Goal: Find specific fact

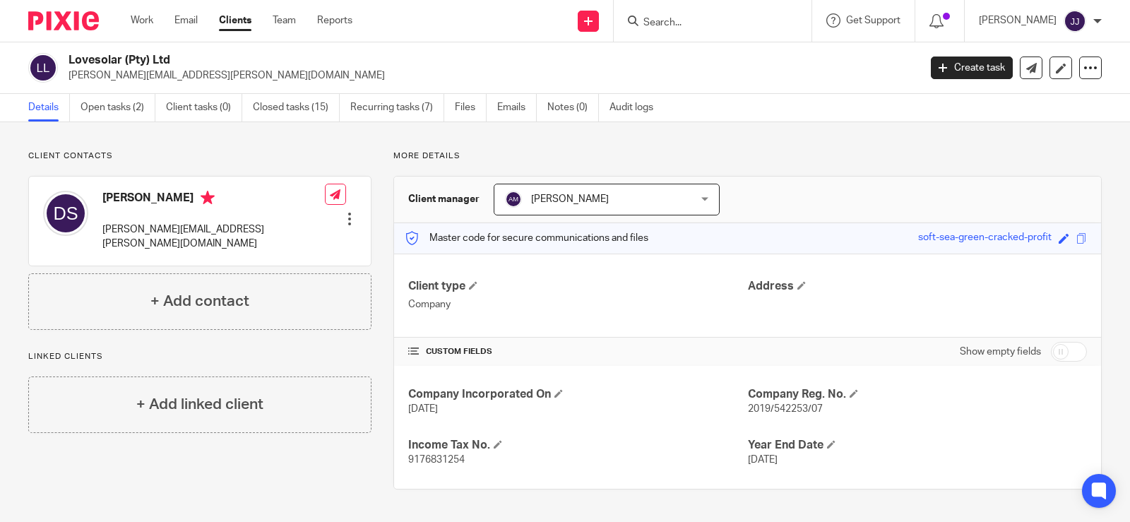
click at [675, 21] on input "Search" at bounding box center [705, 23] width 127 height 13
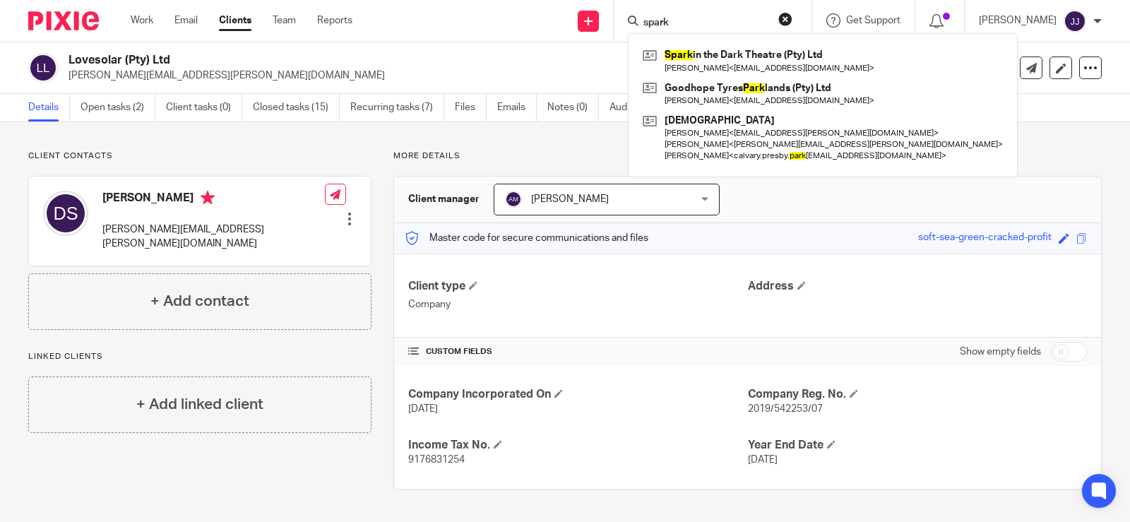
type input "spark"
click at [701, 13] on form "spark" at bounding box center [717, 21] width 150 height 18
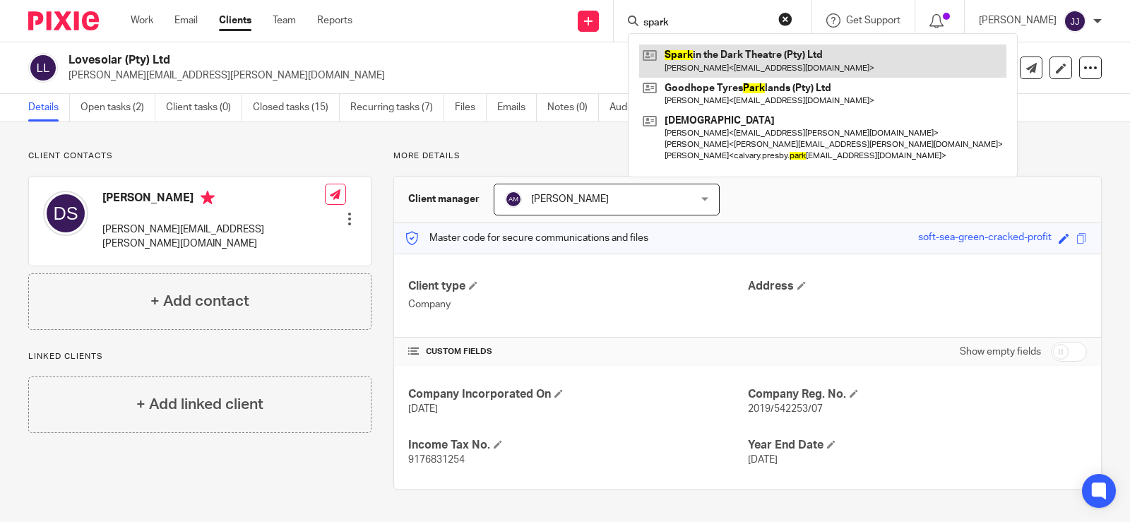
click at [729, 59] on link at bounding box center [822, 60] width 367 height 32
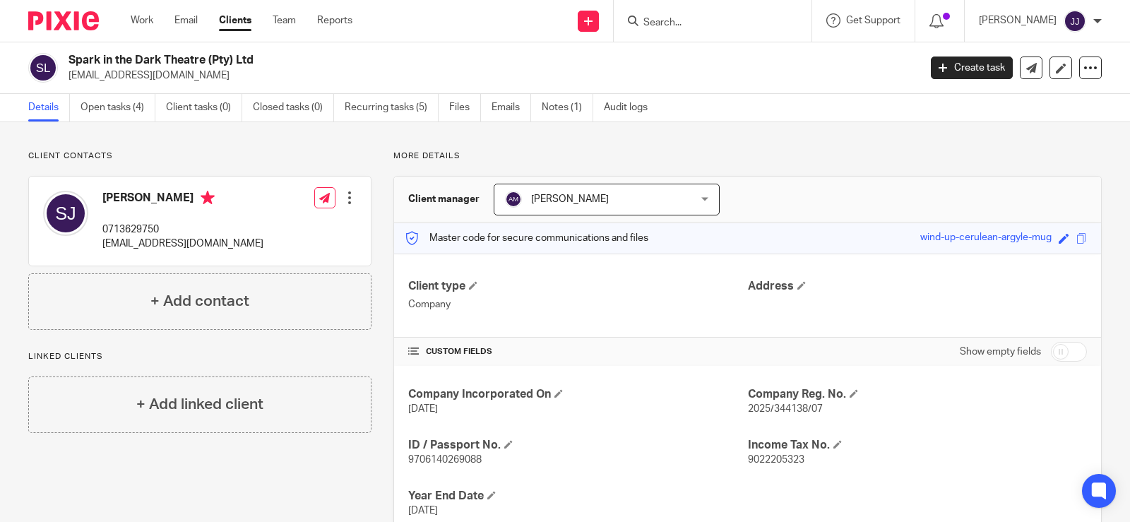
click at [437, 469] on div "Company Incorporated On [DATE] Company Reg. No. 2025/344138/07 ID / Passport No…" at bounding box center [747, 452] width 707 height 173
copy p "9706140269088"
click at [124, 222] on div "[PERSON_NAME] 0713629750 [EMAIL_ADDRESS][DOMAIN_NAME]" at bounding box center [182, 221] width 161 height 61
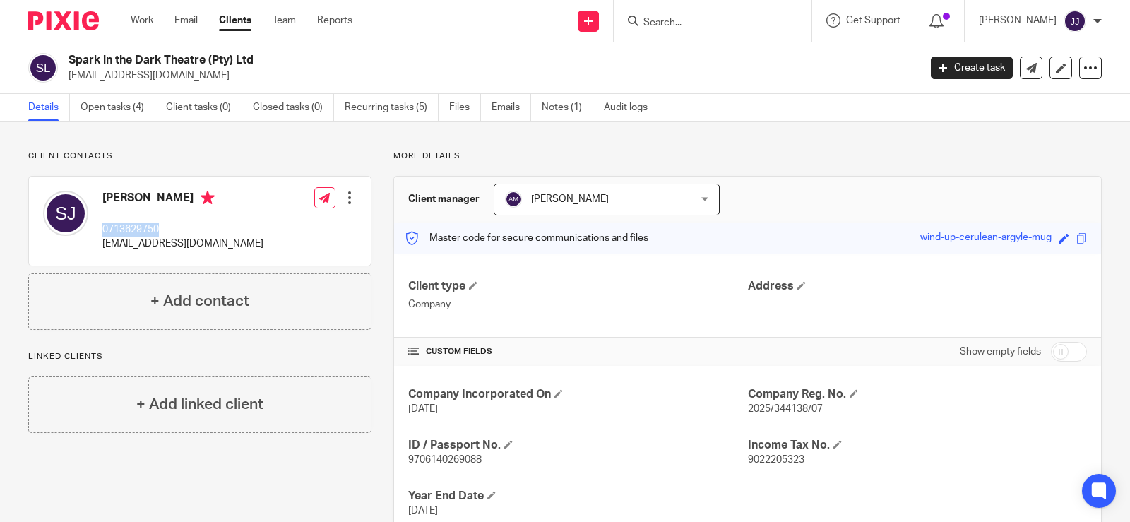
click at [124, 222] on div "[PERSON_NAME] 0713629750 [EMAIL_ADDRESS][DOMAIN_NAME]" at bounding box center [182, 221] width 161 height 61
copy p "0713629750"
click at [143, 248] on p "[EMAIL_ADDRESS][DOMAIN_NAME]" at bounding box center [182, 244] width 161 height 14
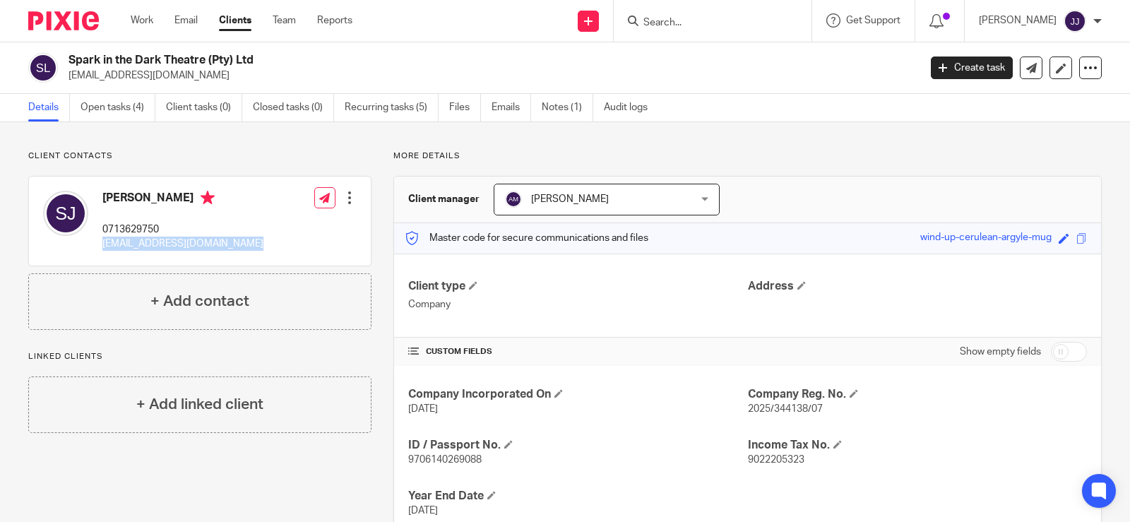
click at [143, 248] on p "[EMAIL_ADDRESS][DOMAIN_NAME]" at bounding box center [182, 244] width 161 height 14
copy div "[EMAIL_ADDRESS][DOMAIN_NAME]"
click at [183, 61] on h2 "Spark in the Dark Theatre (Pty) Ltd" at bounding box center [405, 60] width 673 height 15
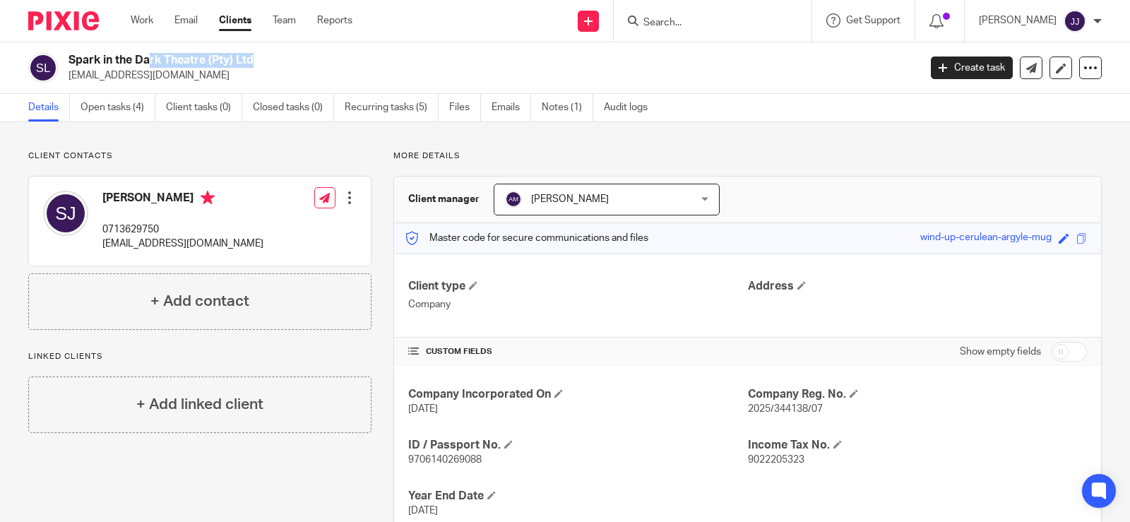
click at [183, 61] on h2 "Spark in the Dark Theatre (Pty) Ltd" at bounding box center [405, 60] width 673 height 15
copy div "Spark in the Dark Theatre (Pty) Ltd"
click at [774, 410] on span "2025/344138/07" at bounding box center [785, 409] width 75 height 10
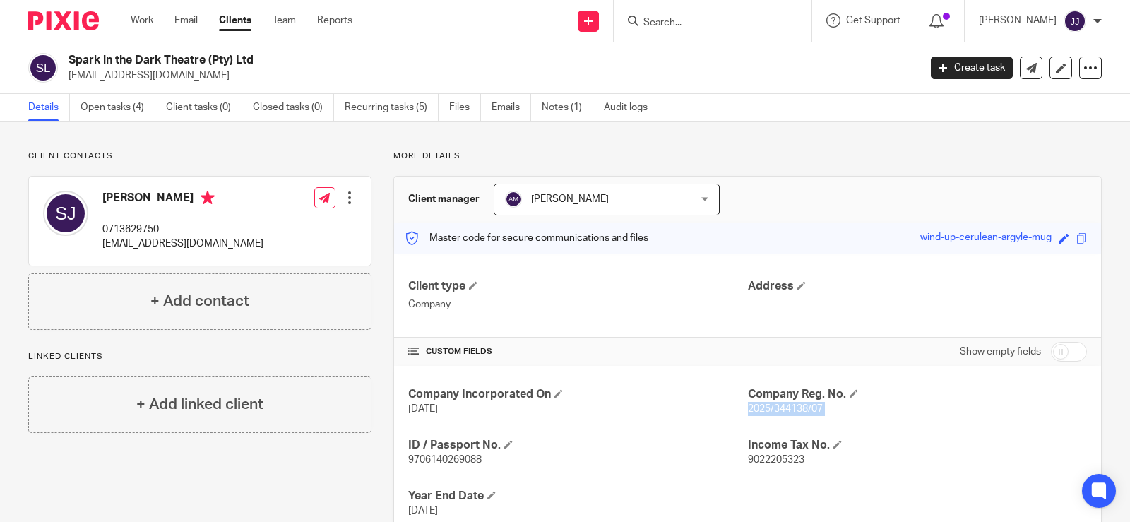
click at [774, 410] on span "2025/344138/07" at bounding box center [785, 409] width 75 height 10
copy p "2025/344138/07"
click at [963, 400] on h4 "Company Reg. No." at bounding box center [917, 394] width 339 height 15
click at [763, 468] on div "Company Incorporated On [DATE] Company Reg. No. 2025/344138/07 ID / Passport No…" at bounding box center [747, 452] width 707 height 173
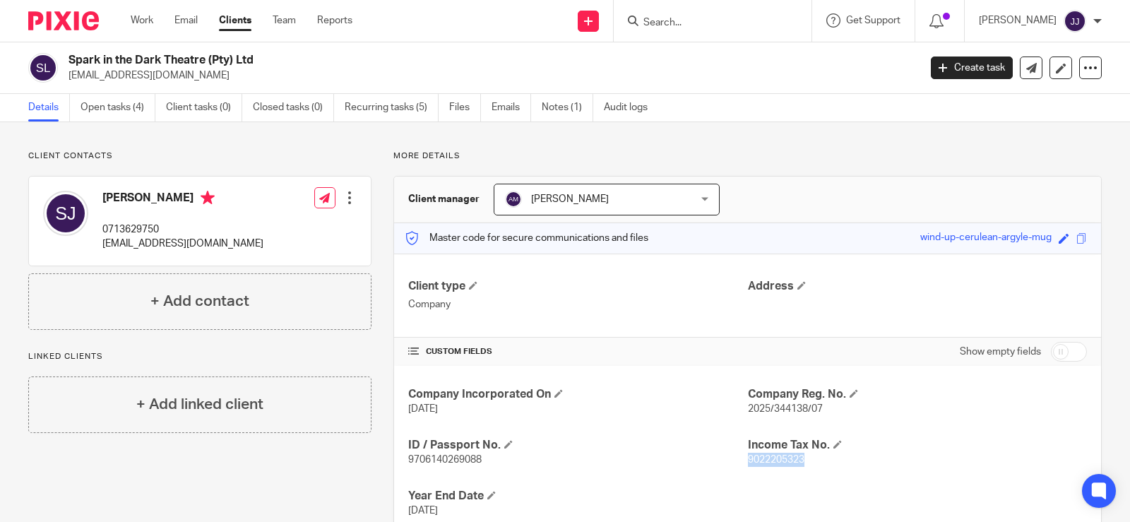
copy span "9022205323"
click at [129, 230] on p "0713629750" at bounding box center [182, 229] width 161 height 14
copy p "0713629750"
click at [152, 242] on p "[EMAIL_ADDRESS][DOMAIN_NAME]" at bounding box center [182, 244] width 161 height 14
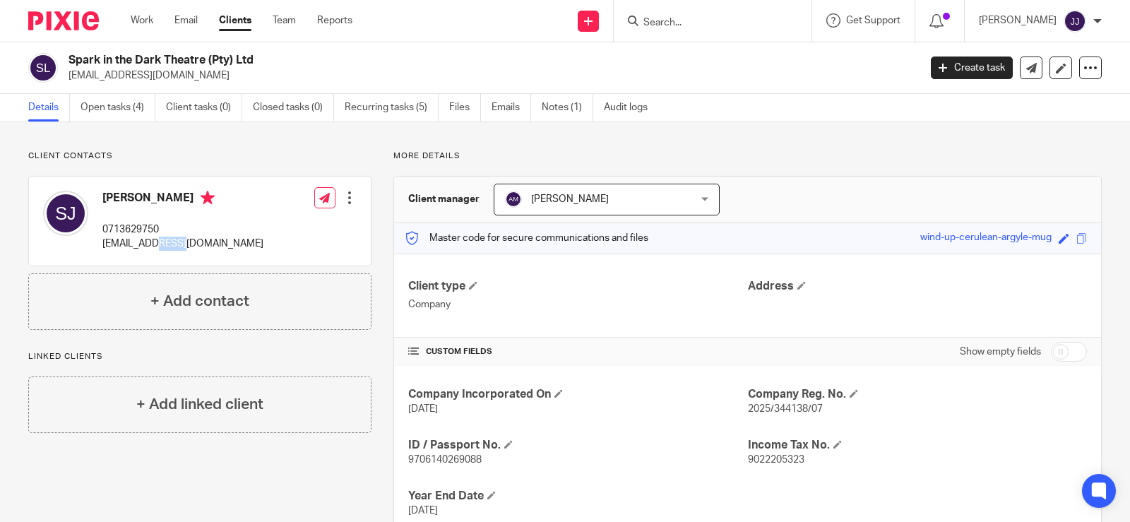
click at [152, 242] on p "[EMAIL_ADDRESS][DOMAIN_NAME]" at bounding box center [182, 244] width 161 height 14
click at [152, 241] on p "[EMAIL_ADDRESS][DOMAIN_NAME]" at bounding box center [182, 244] width 161 height 14
copy div "[EMAIL_ADDRESS][DOMAIN_NAME]"
